Goal: Participate in discussion

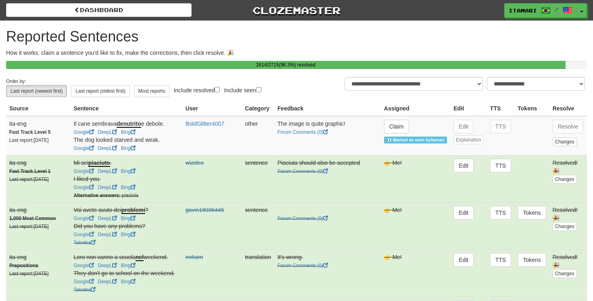
select select "**"
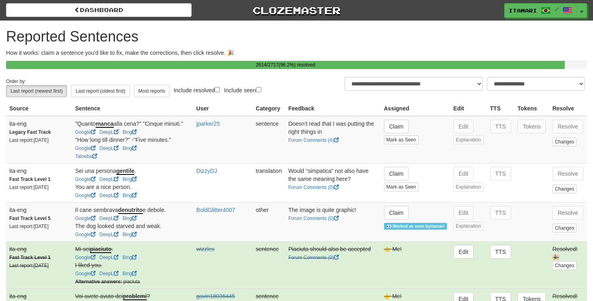
select select "**"
click at [324, 143] on link "Forum Comments ( 4 )" at bounding box center [314, 141] width 50 height 6
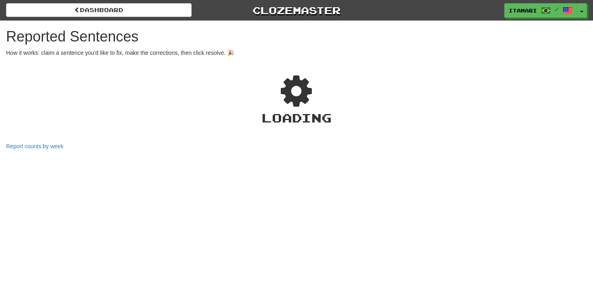
select select "***"
